Goal: Information Seeking & Learning: Learn about a topic

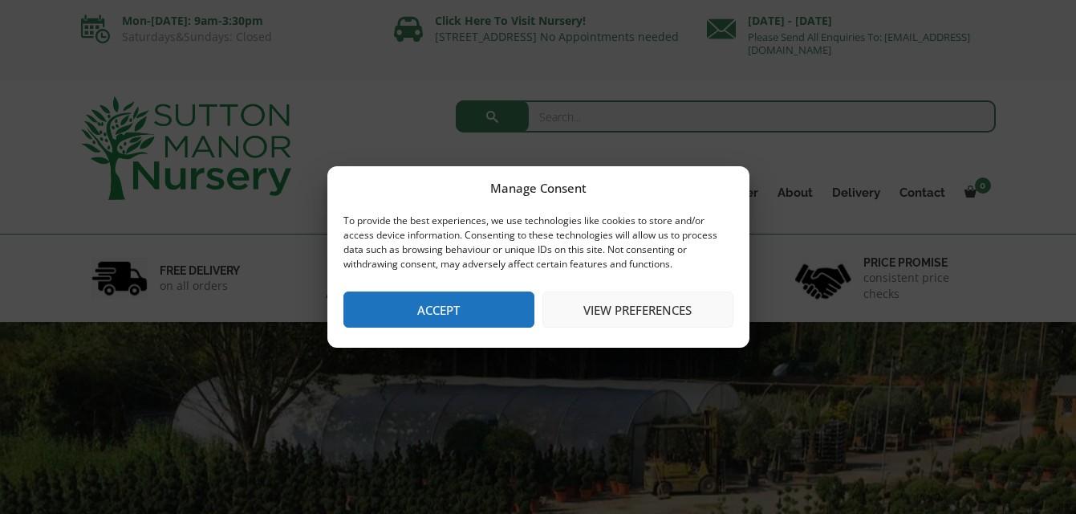
click at [425, 314] on button "Accept" at bounding box center [439, 309] width 191 height 36
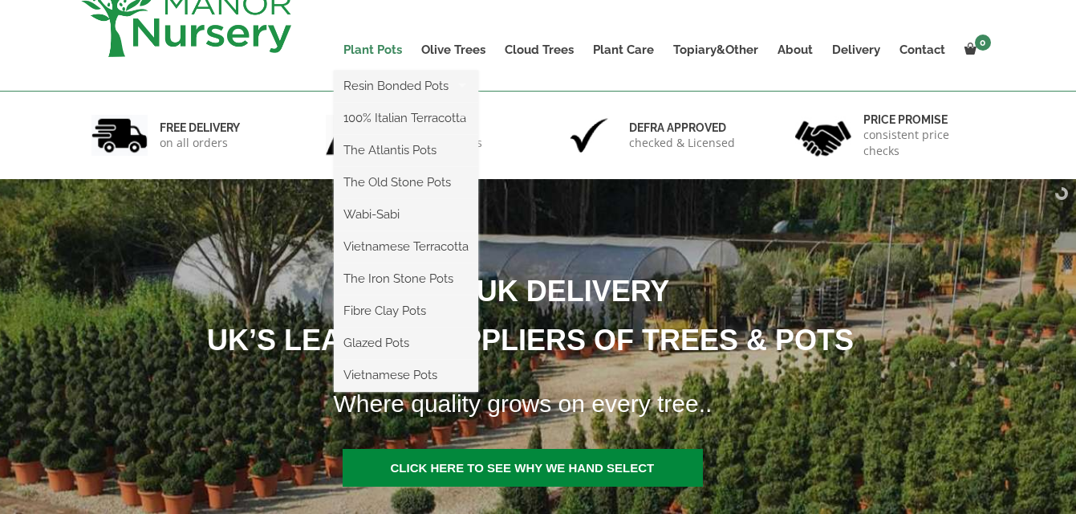
scroll to position [154, 0]
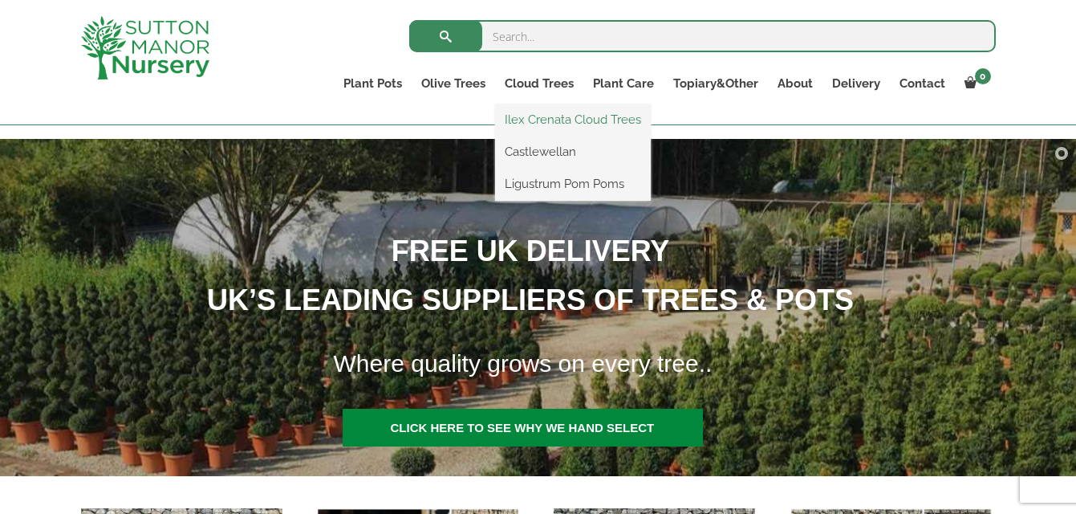
click at [540, 122] on link "Ilex Crenata Cloud Trees" at bounding box center [573, 120] width 156 height 24
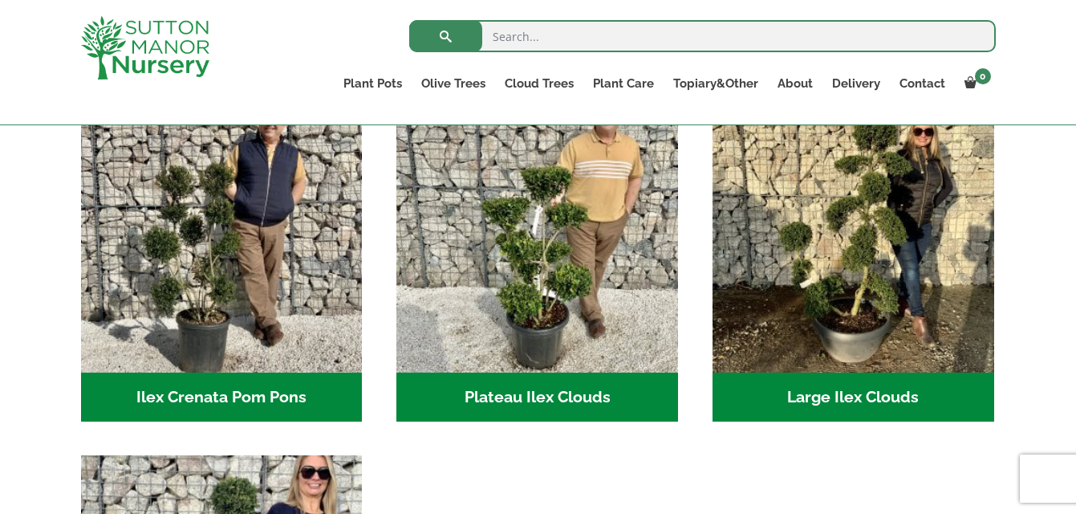
scroll to position [385, 0]
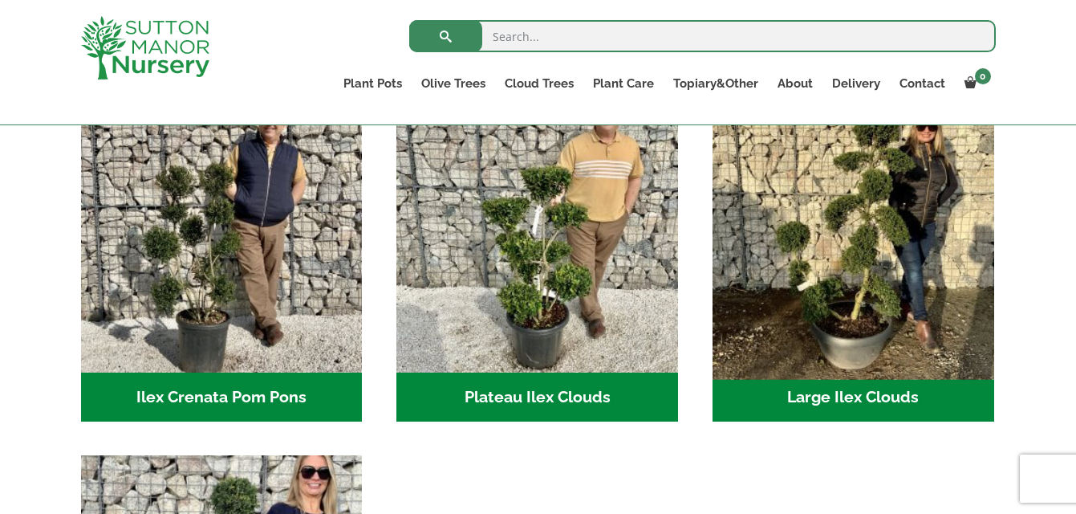
click at [836, 255] on img "Visit product category Large Ilex Clouds" at bounding box center [853, 230] width 295 height 295
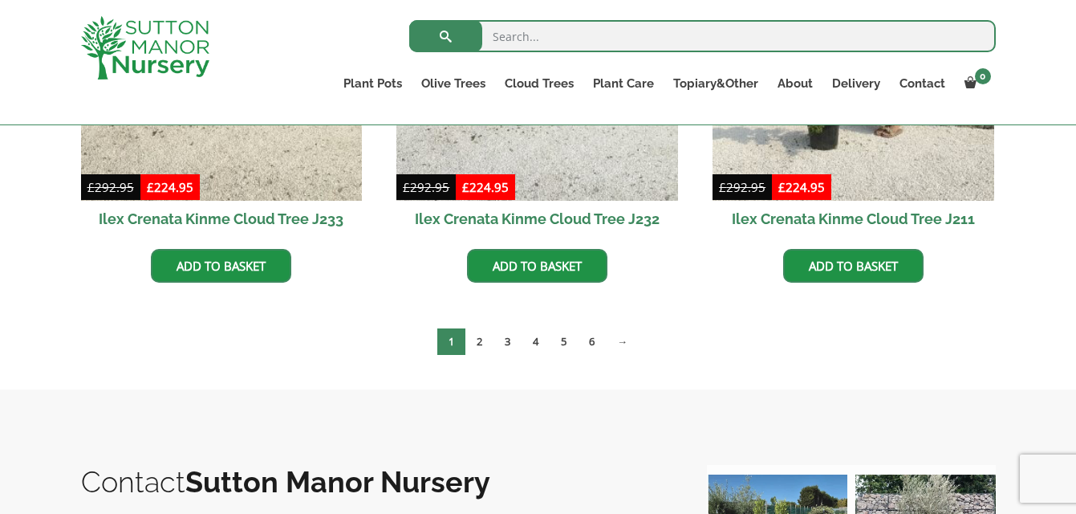
scroll to position [617, 0]
click at [485, 340] on link "2" at bounding box center [480, 341] width 28 height 26
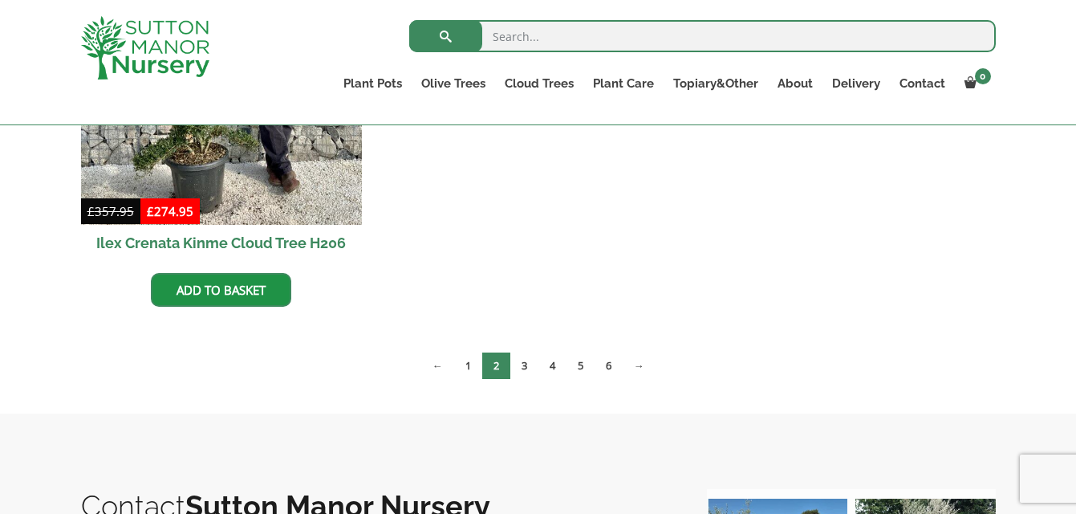
scroll to position [1387, 0]
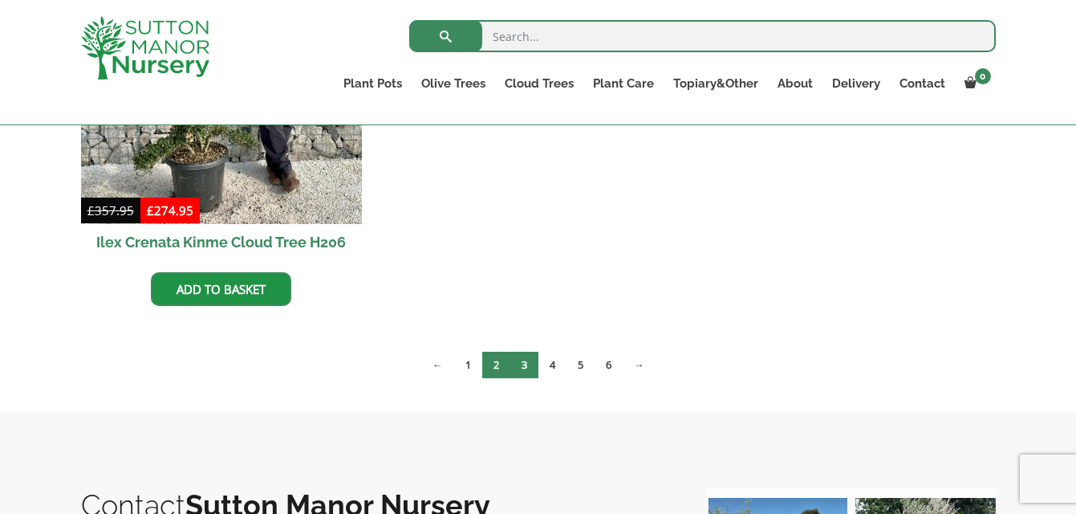
click at [529, 369] on link "3" at bounding box center [525, 365] width 28 height 26
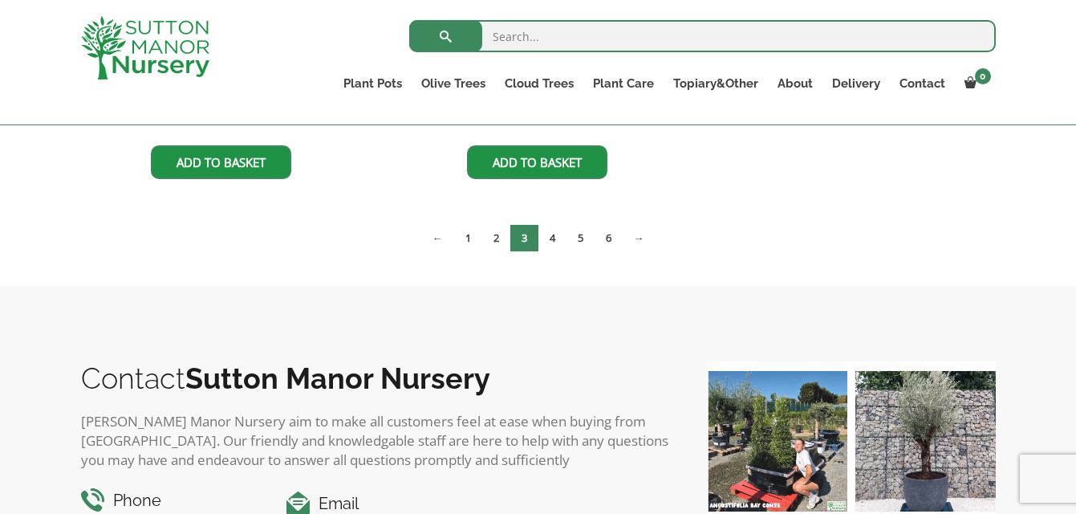
scroll to position [1156, 0]
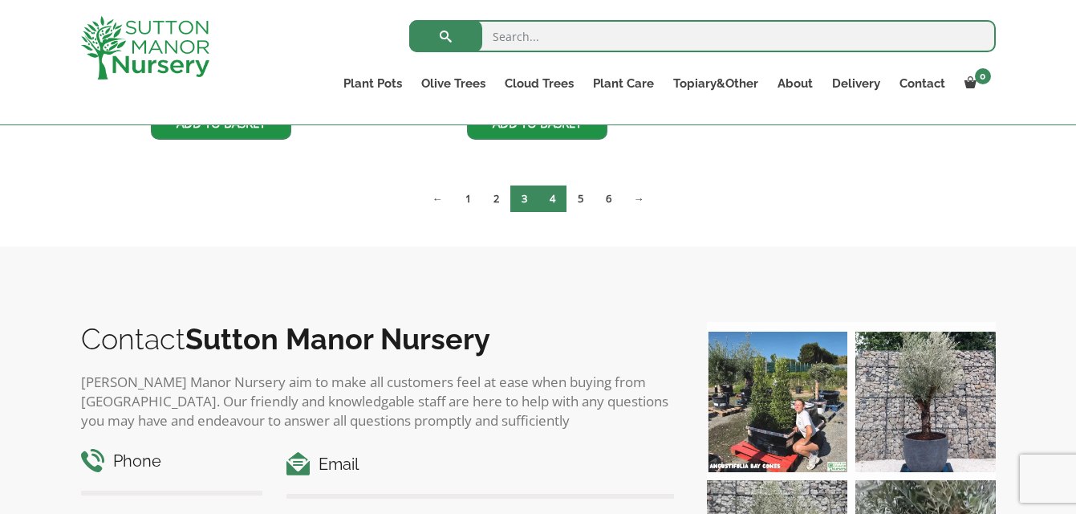
click at [556, 204] on link "4" at bounding box center [553, 198] width 28 height 26
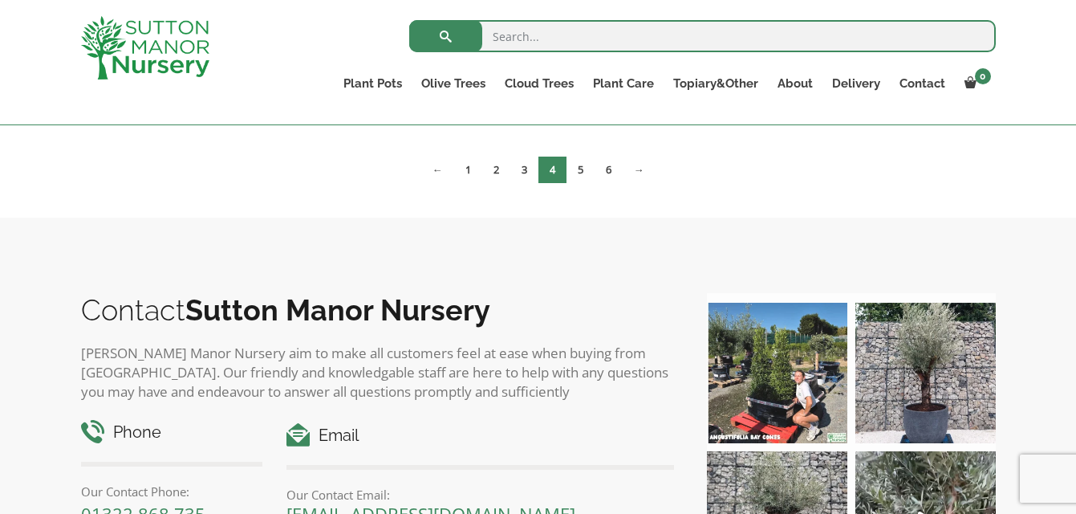
scroll to position [1589, 0]
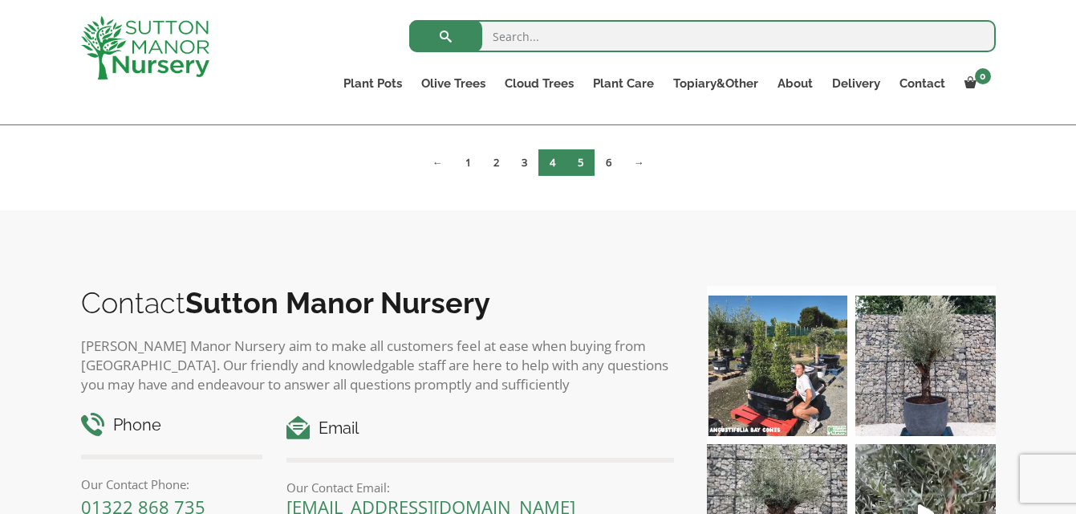
click at [591, 158] on link "5" at bounding box center [581, 162] width 28 height 26
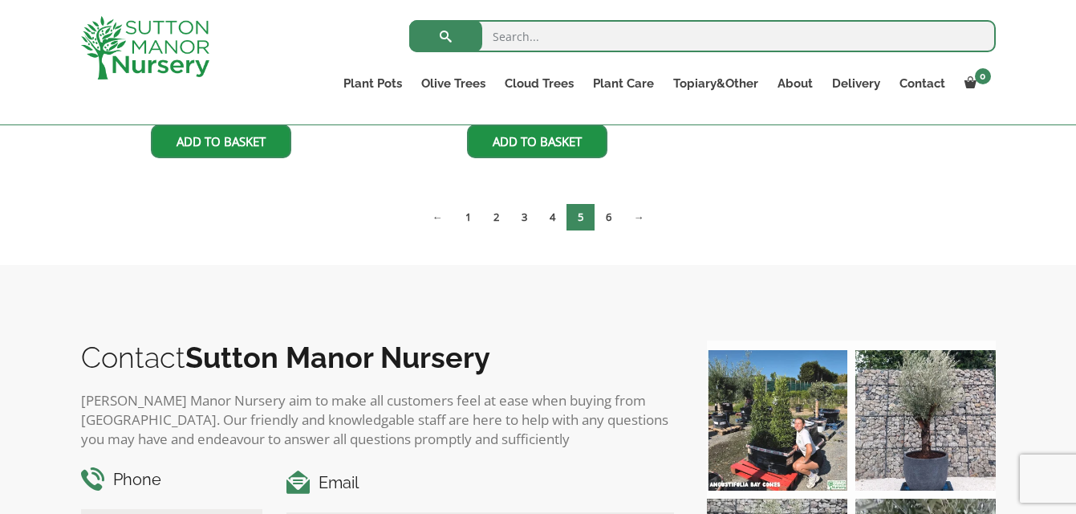
scroll to position [742, 0]
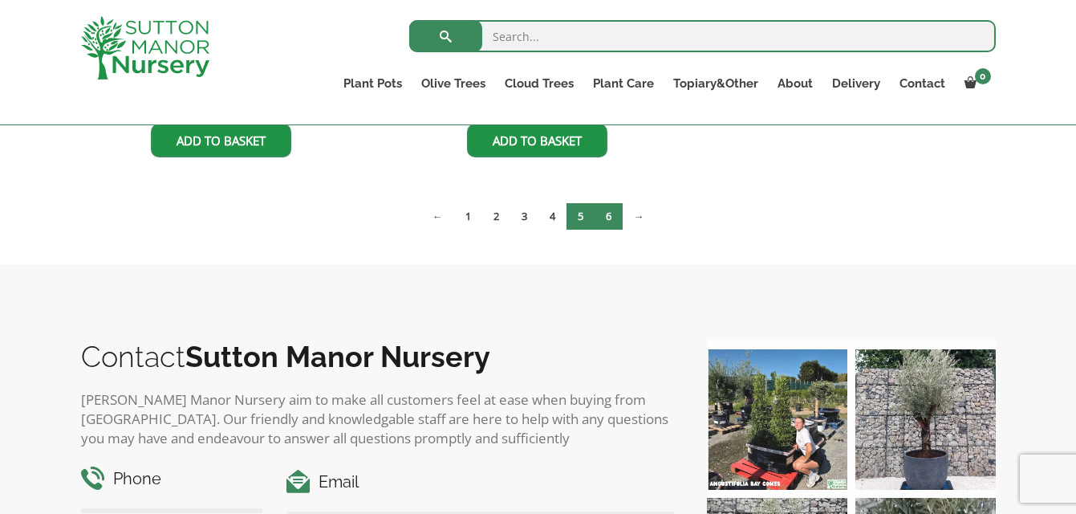
click at [609, 208] on link "6" at bounding box center [609, 216] width 28 height 26
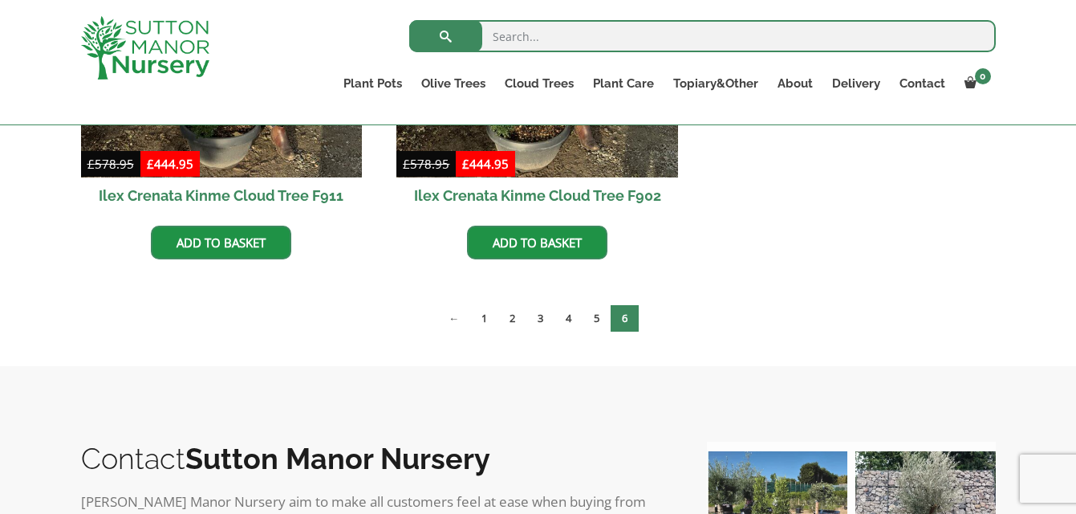
scroll to position [1435, 0]
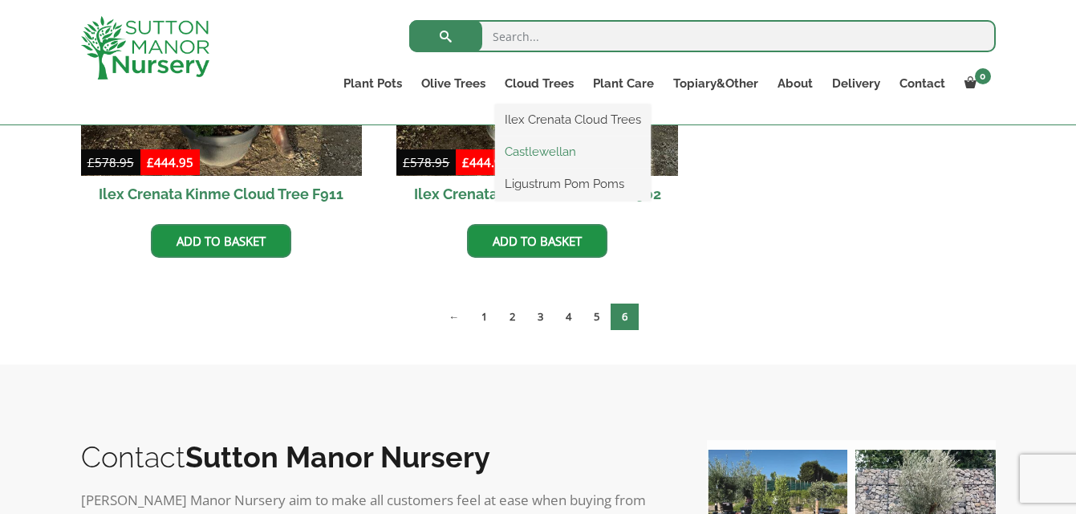
click at [528, 155] on link "Castlewellan" at bounding box center [573, 152] width 156 height 24
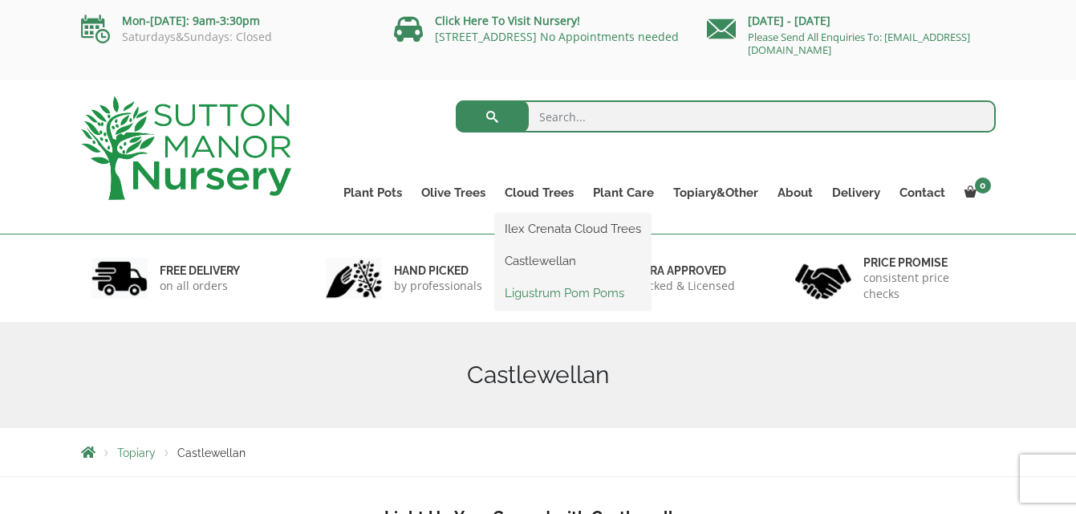
click at [545, 294] on link "Ligustrum Pom Poms" at bounding box center [573, 293] width 156 height 24
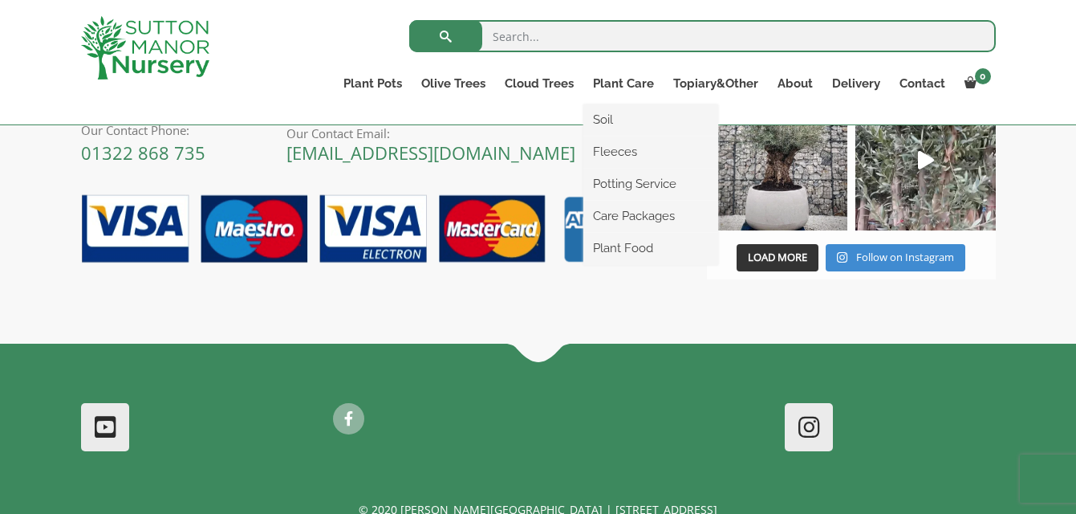
scroll to position [1002, 0]
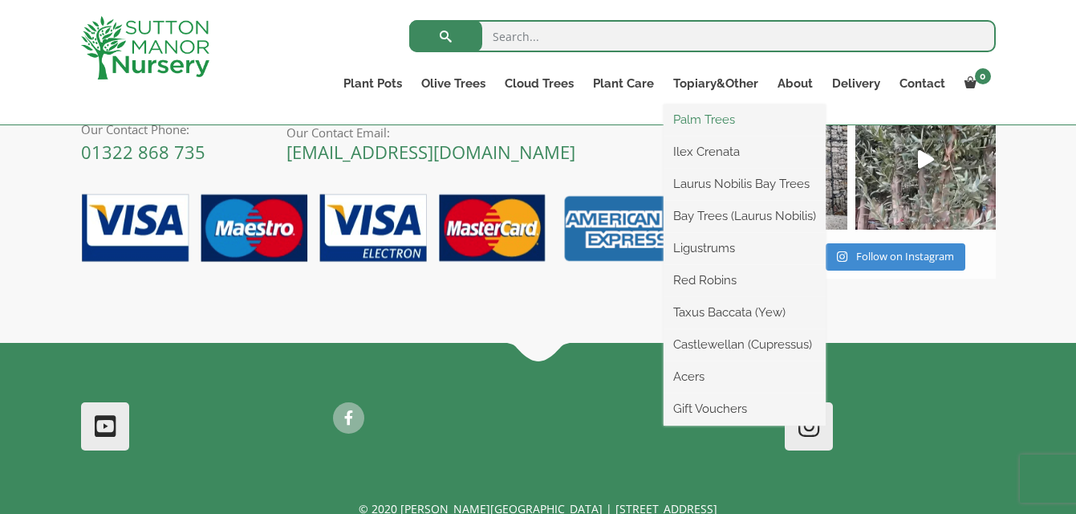
click at [713, 116] on link "Palm Trees" at bounding box center [745, 120] width 162 height 24
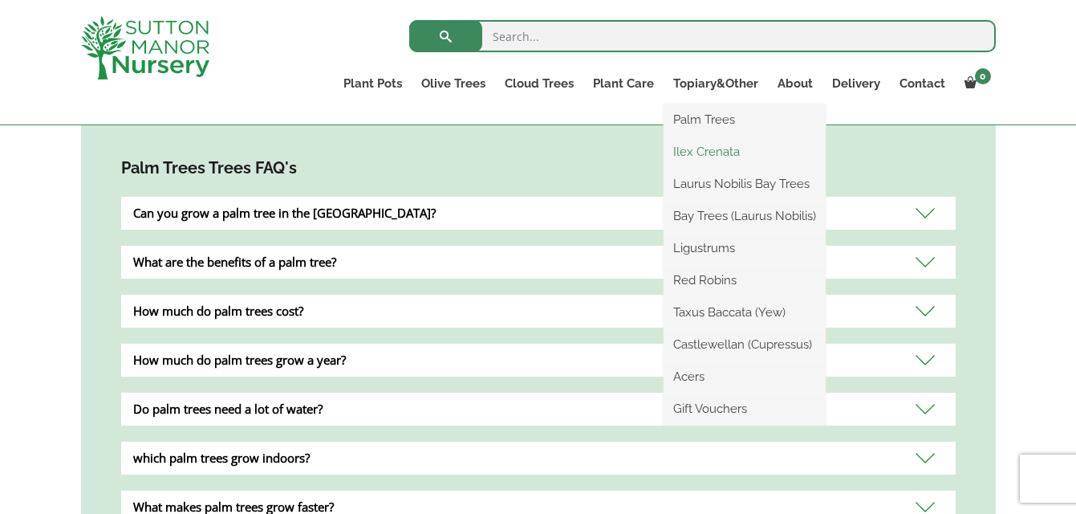
click at [708, 157] on link "Ilex Crenata" at bounding box center [745, 152] width 162 height 24
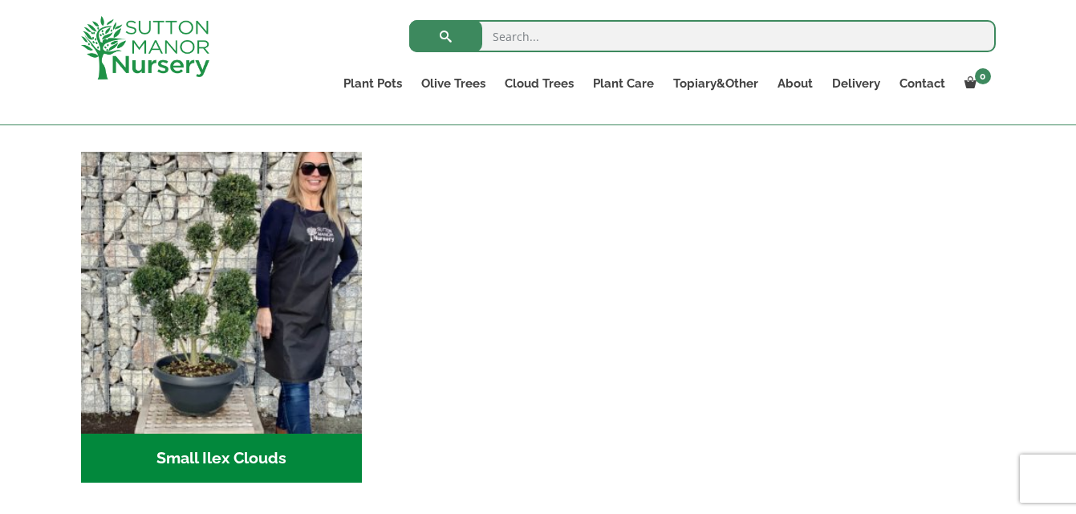
scroll to position [694, 0]
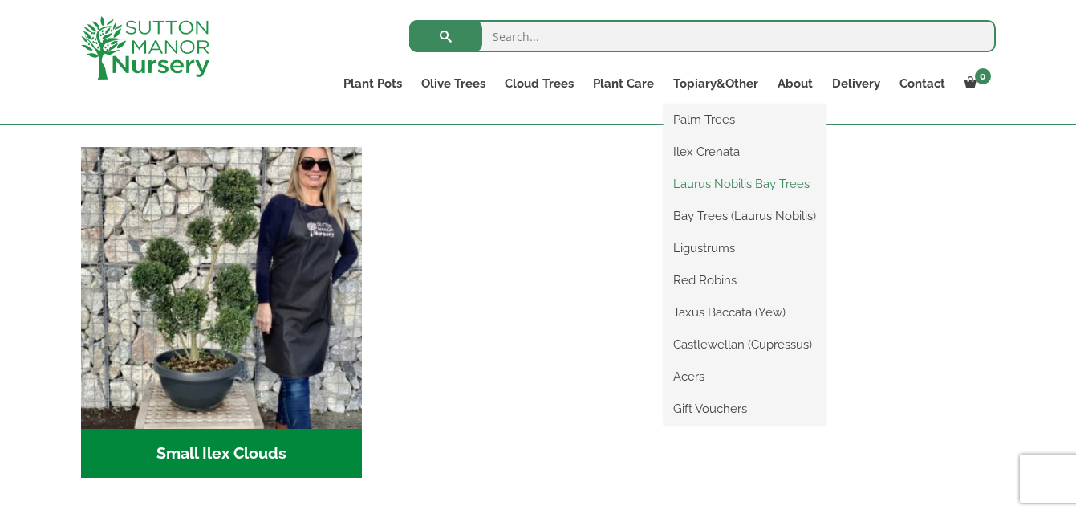
click at [713, 183] on link "Laurus Nobilis Bay Trees" at bounding box center [745, 184] width 162 height 24
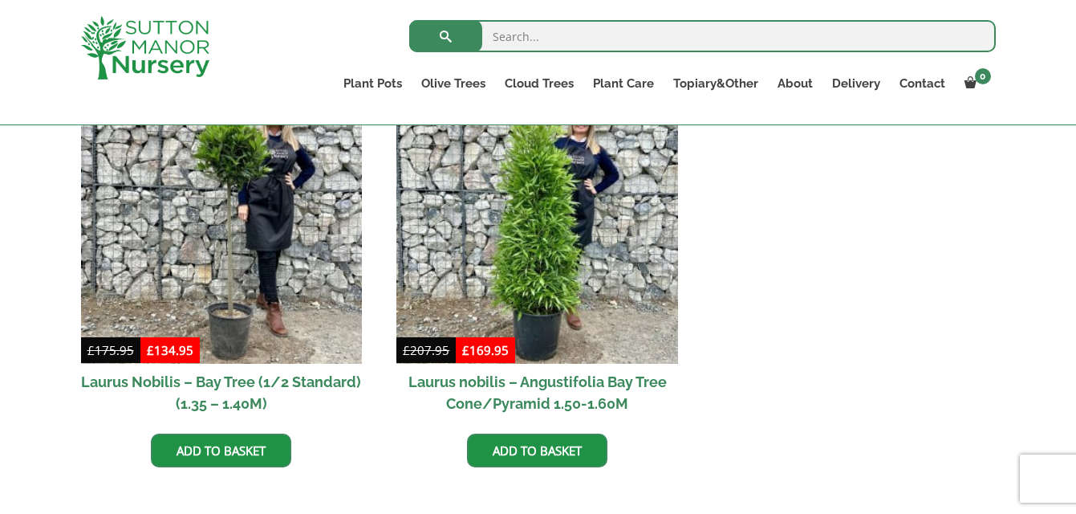
scroll to position [742, 0]
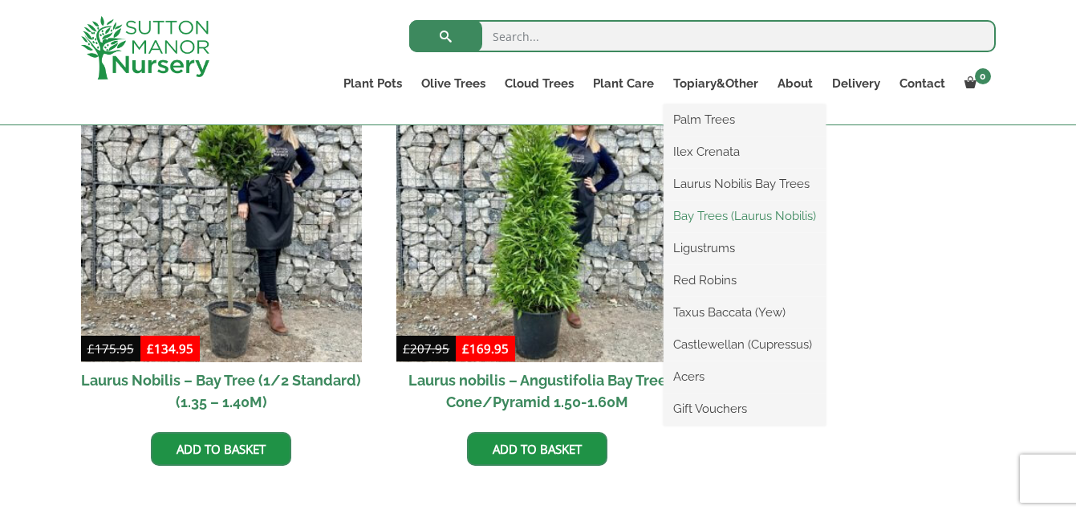
click at [694, 211] on link "Bay Trees (Laurus Nobilis)" at bounding box center [745, 216] width 162 height 24
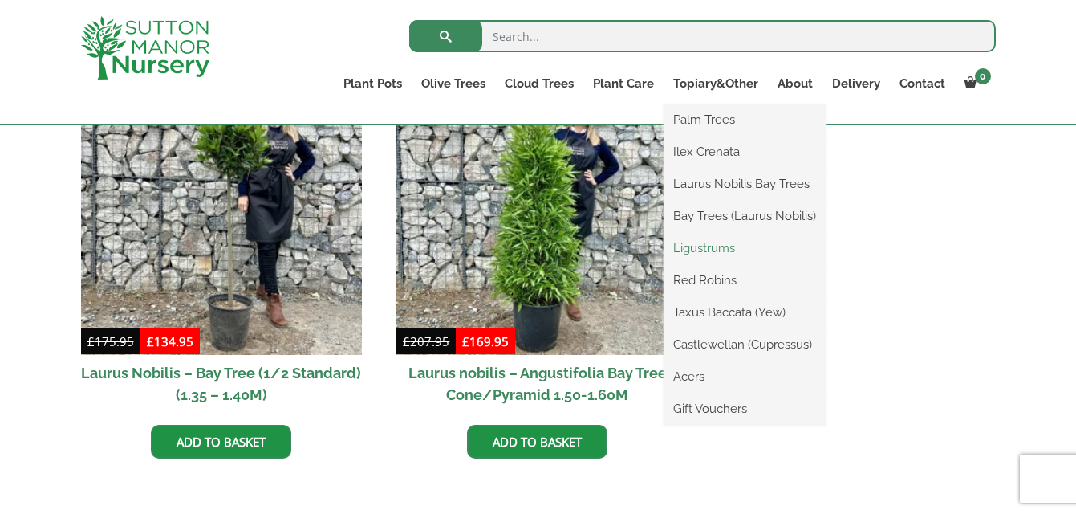
click at [702, 250] on link "Ligustrums" at bounding box center [745, 248] width 162 height 24
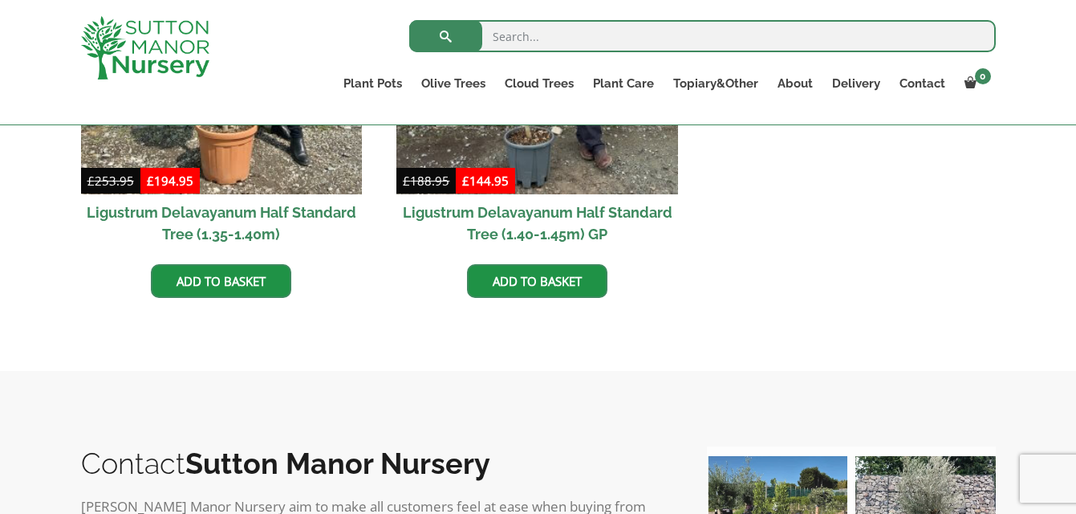
scroll to position [665, 0]
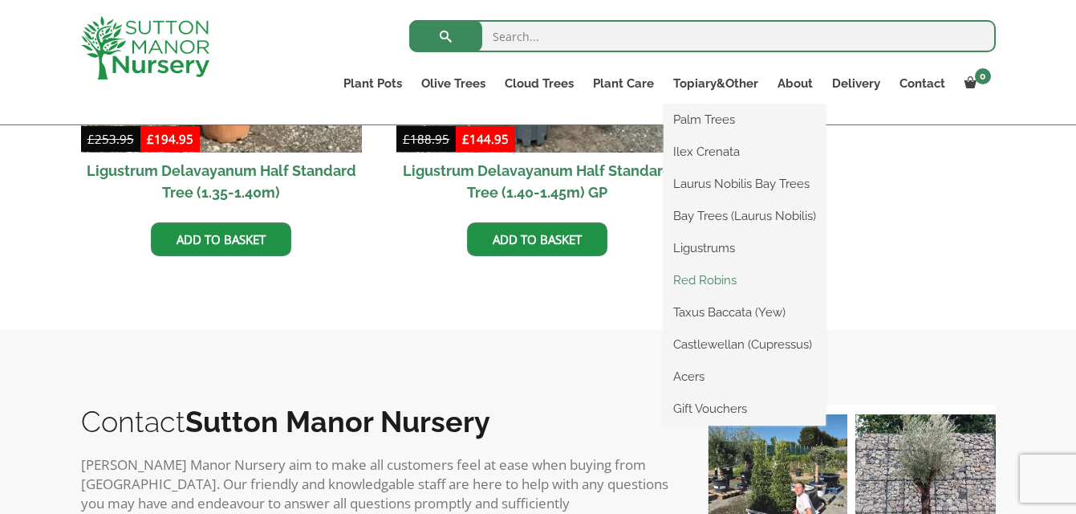
click at [694, 275] on link "Red Robins" at bounding box center [745, 280] width 162 height 24
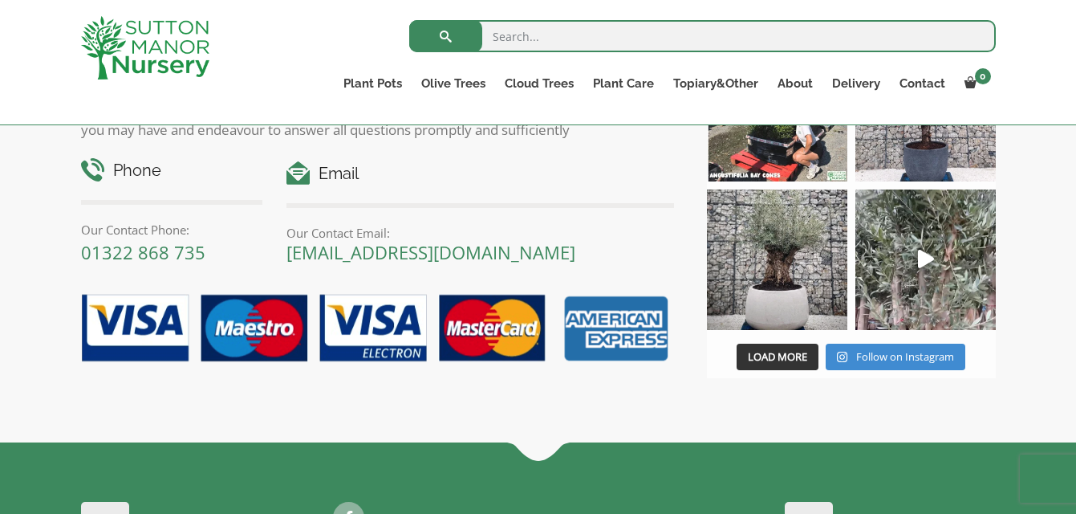
scroll to position [1358, 0]
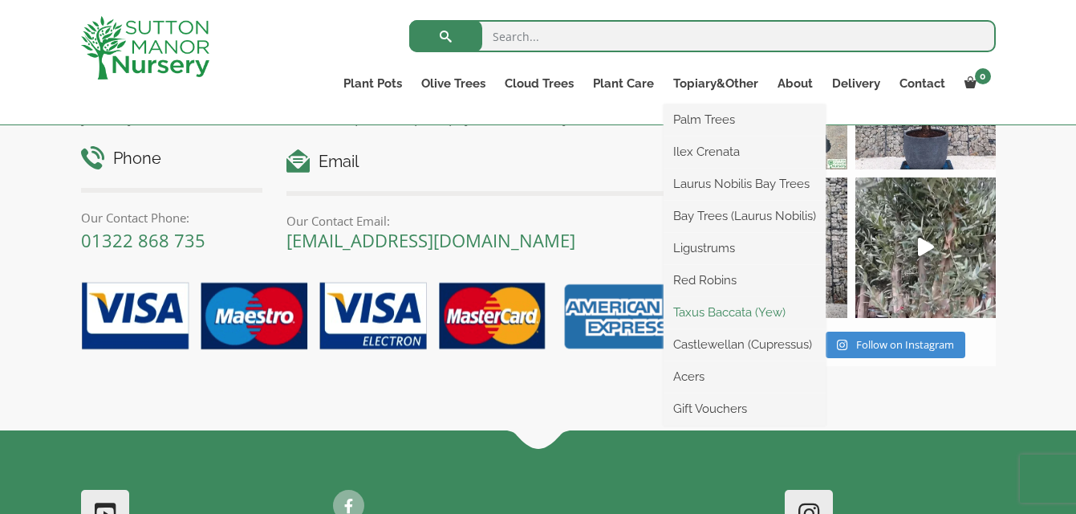
click at [729, 303] on link "Taxus Baccata (Yew)" at bounding box center [745, 312] width 162 height 24
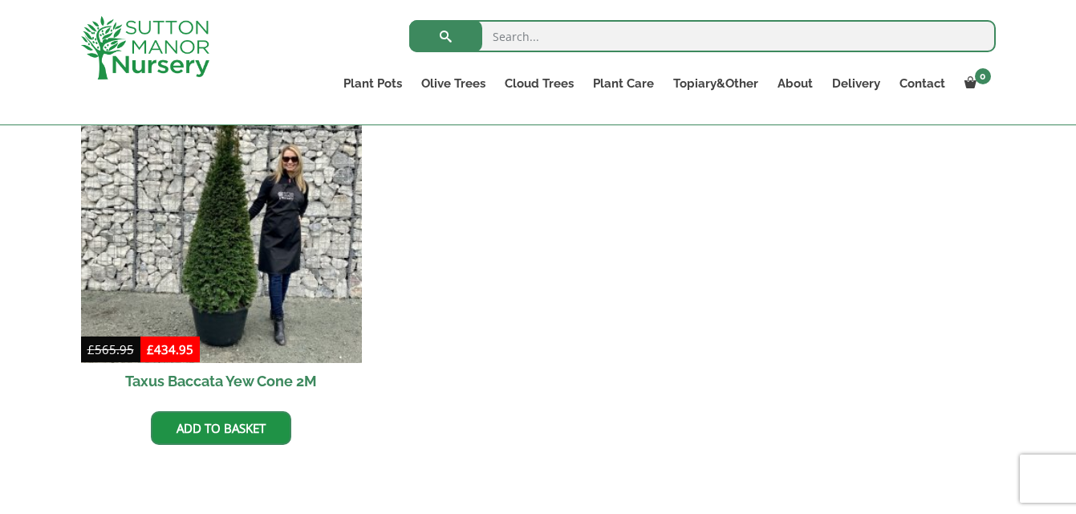
scroll to position [742, 0]
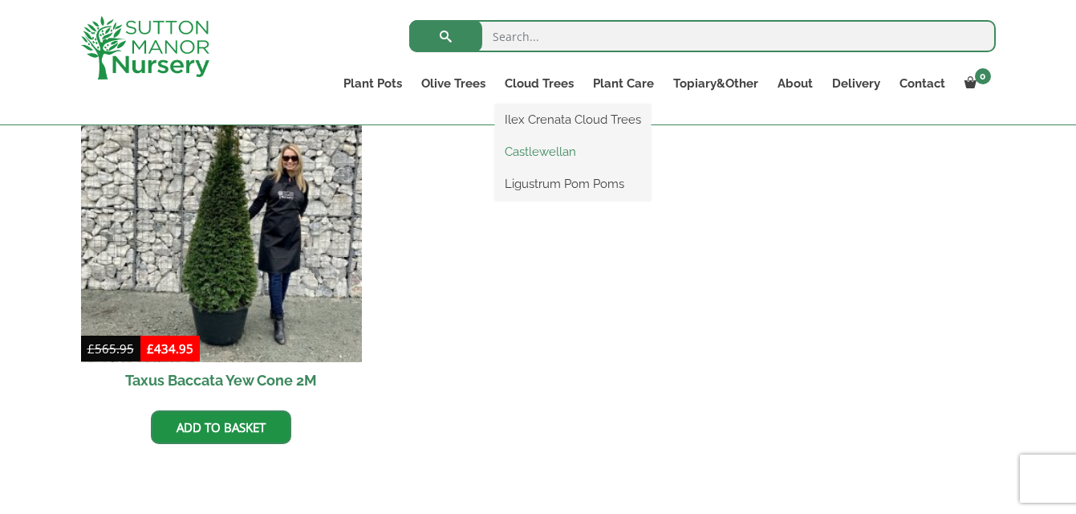
click at [556, 149] on link "Castlewellan" at bounding box center [573, 152] width 156 height 24
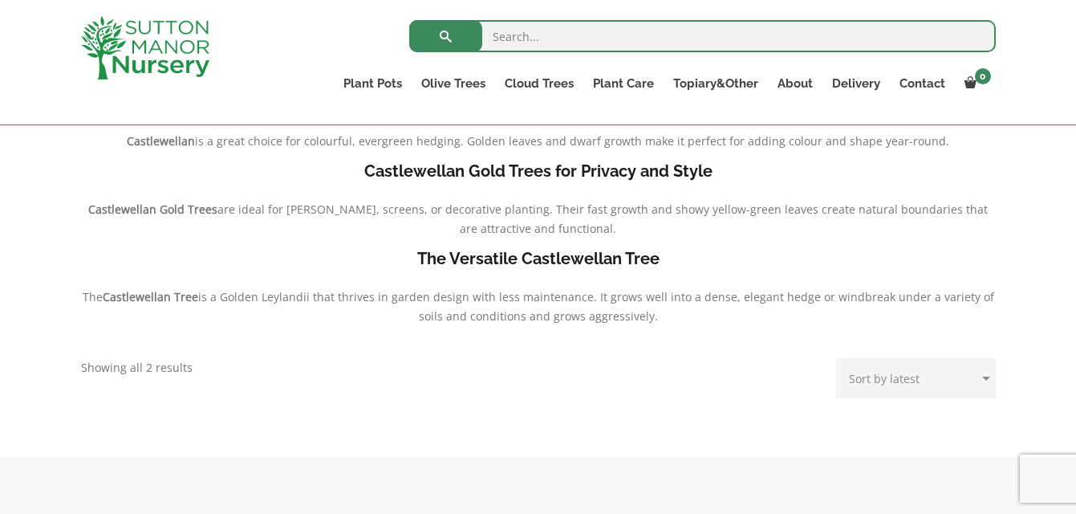
scroll to position [385, 0]
